Goal: Use online tool/utility: Utilize a website feature to perform a specific function

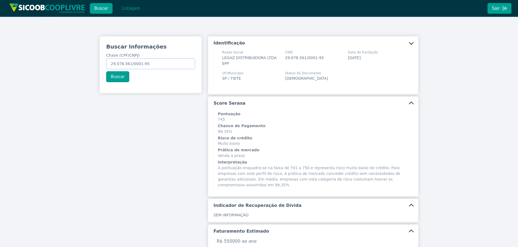
drag, startPoint x: 160, startPoint y: 65, endPoint x: 14, endPoint y: 48, distance: 146.3
click at [15, 48] on div "Buscar Informações Chave (CPF/CNPJ) 29.078.561/0001-95 Buscar Identificação Raz…" at bounding box center [259, 216] width 518 height 398
paste input "79.820.668-52"
type input "279.820.668-52"
click at [116, 78] on button "Buscar" at bounding box center [117, 76] width 23 height 11
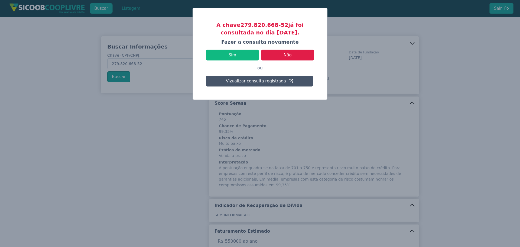
drag, startPoint x: 260, startPoint y: 33, endPoint x: 288, endPoint y: 33, distance: 28.2
click at [286, 33] on h3 "A chave 279.820.668-52 já foi consultada no dia [DATE]." at bounding box center [260, 28] width 108 height 15
click at [289, 33] on h3 "A chave 279.820.668-52 já foi consultada no dia [DATE]." at bounding box center [260, 28] width 108 height 15
click at [235, 54] on button "Sim" at bounding box center [232, 55] width 53 height 11
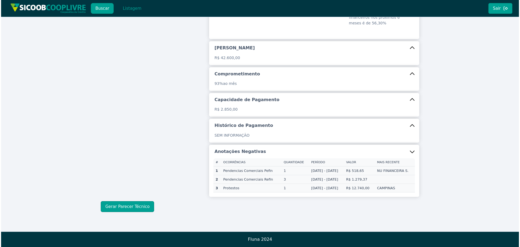
scroll to position [119, 0]
click at [133, 207] on button "Gerar Parecer Técnico" at bounding box center [126, 206] width 53 height 11
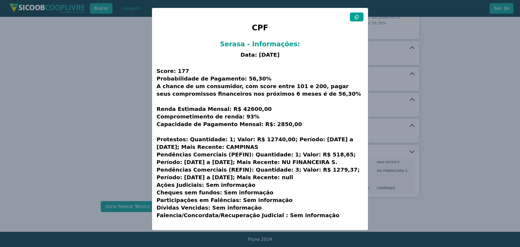
click at [354, 18] on button at bounding box center [357, 16] width 14 height 9
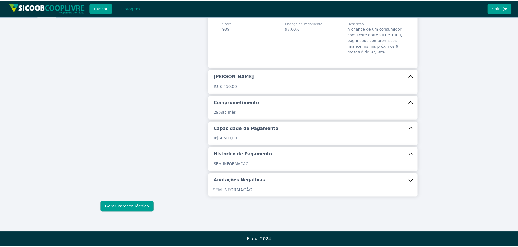
scroll to position [88, 0]
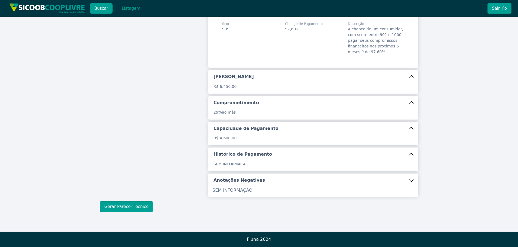
click at [117, 90] on div "Buscar Informações Chave (CPF/CNPJ) 279.820.668-52 Buscar" at bounding box center [150, 70] width 108 height 244
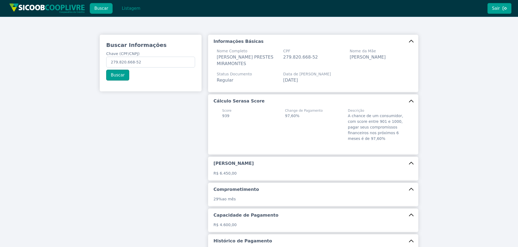
scroll to position [0, 0]
